Goal: Information Seeking & Learning: Understand process/instructions

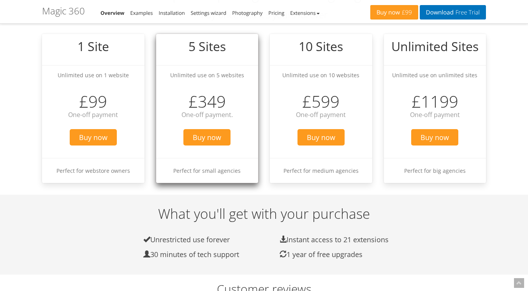
scroll to position [775, 0]
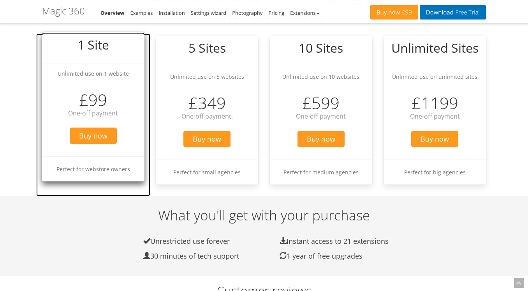
click at [92, 161] on li "Perfect for webstore owners" at bounding box center [93, 168] width 102 height 25
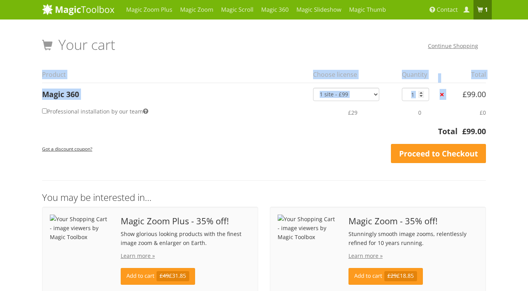
drag, startPoint x: 458, startPoint y: 95, endPoint x: 481, endPoint y: 100, distance: 23.6
click at [486, 95] on div "Your Shopping Cart – image viewers by Magic Toolbox Your cart Continue Shopping…" at bounding box center [264, 264] width 456 height 479
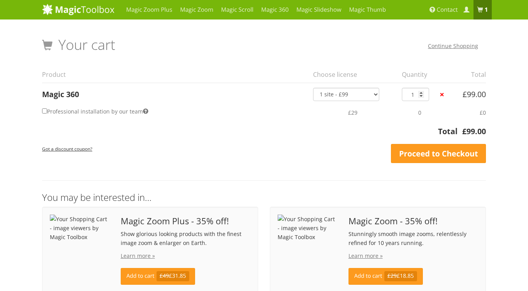
click at [477, 98] on bdi "£ 99.00" at bounding box center [474, 94] width 23 height 11
drag, startPoint x: 473, startPoint y: 95, endPoint x: 460, endPoint y: 95, distance: 12.9
click at [460, 95] on td "£ 99.00" at bounding box center [469, 92] width 33 height 18
copy bdi "£ 99"
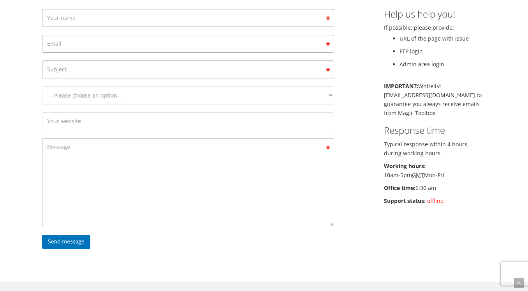
scroll to position [85, 0]
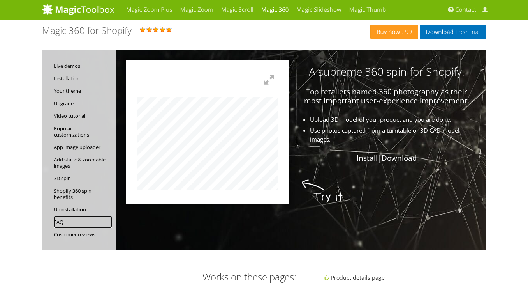
click at [61, 223] on link "FAQ" at bounding box center [83, 221] width 58 height 12
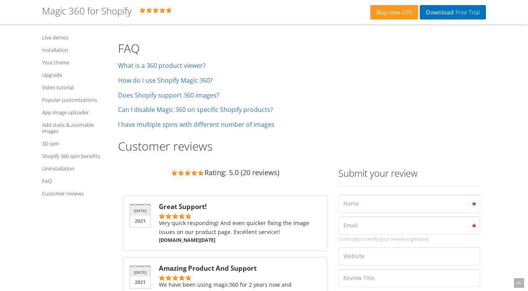
scroll to position [4917, 0]
click at [58, 88] on link "Video tutorial" at bounding box center [78, 87] width 72 height 12
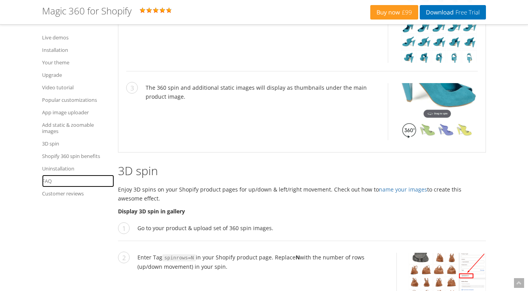
click at [47, 183] on link "FAQ" at bounding box center [78, 180] width 72 height 12
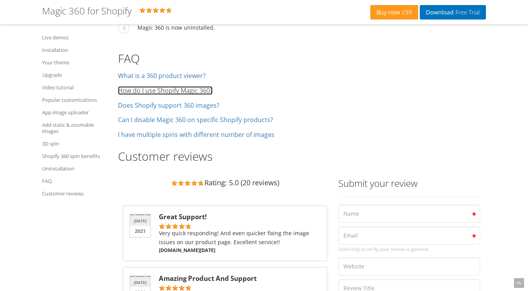
click at [136, 86] on link "How do I use Shopify Magic 360?" at bounding box center [165, 90] width 95 height 9
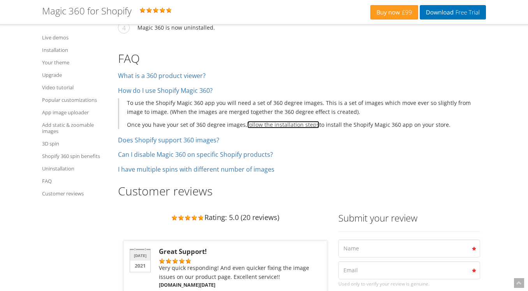
click at [257, 121] on link "follow the installation steps" at bounding box center [283, 124] width 72 height 7
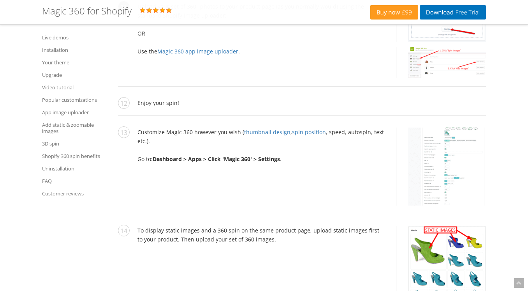
scroll to position [1519, 0]
